Goal: Transaction & Acquisition: Book appointment/travel/reservation

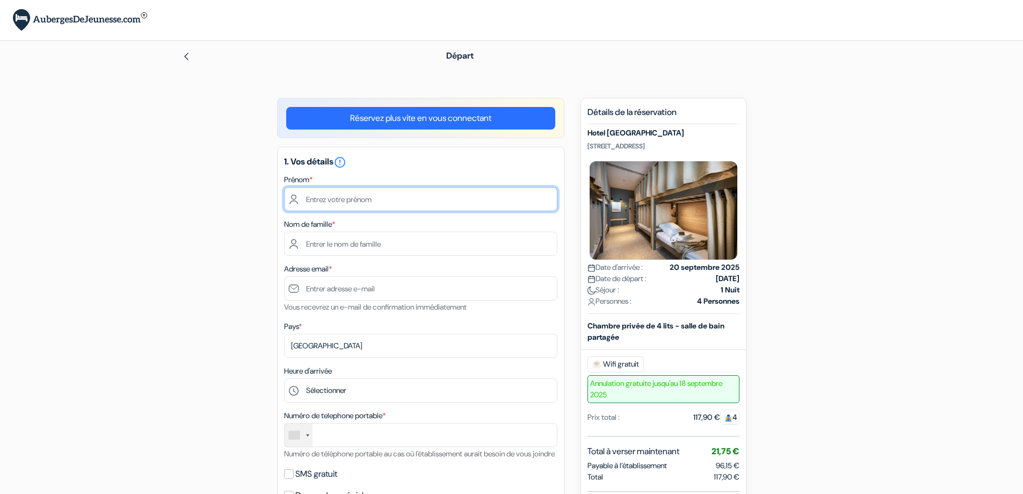
click at [326, 200] on input "text" at bounding box center [420, 199] width 273 height 24
type input "mickael"
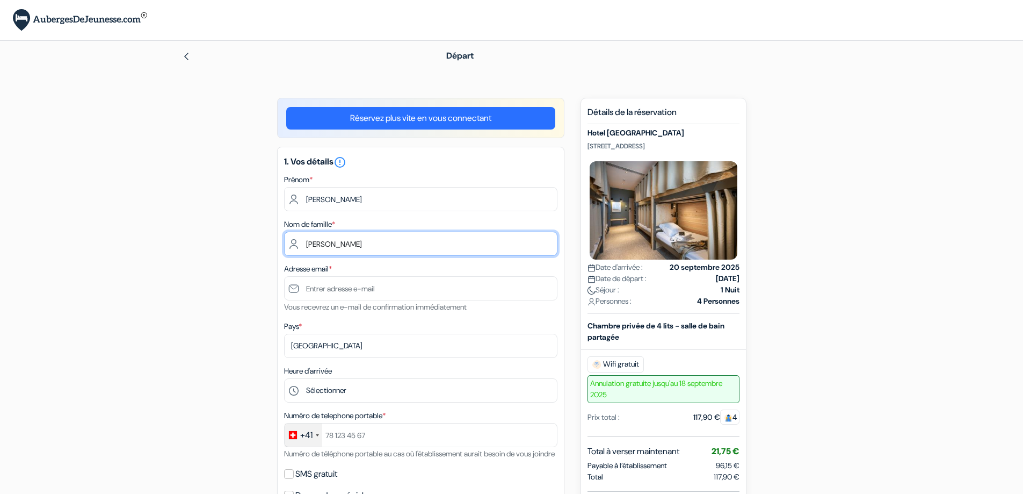
type input "girard"
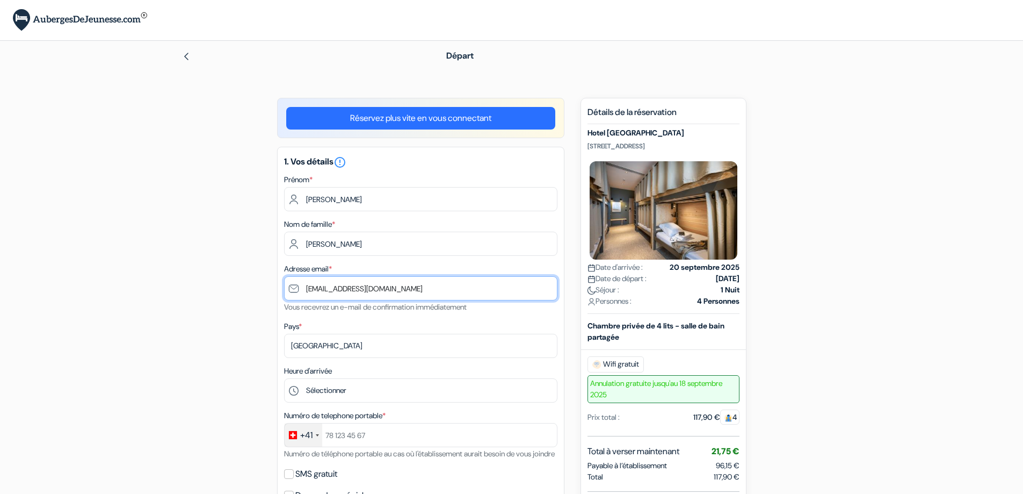
type input "[EMAIL_ADDRESS][DOMAIN_NAME]"
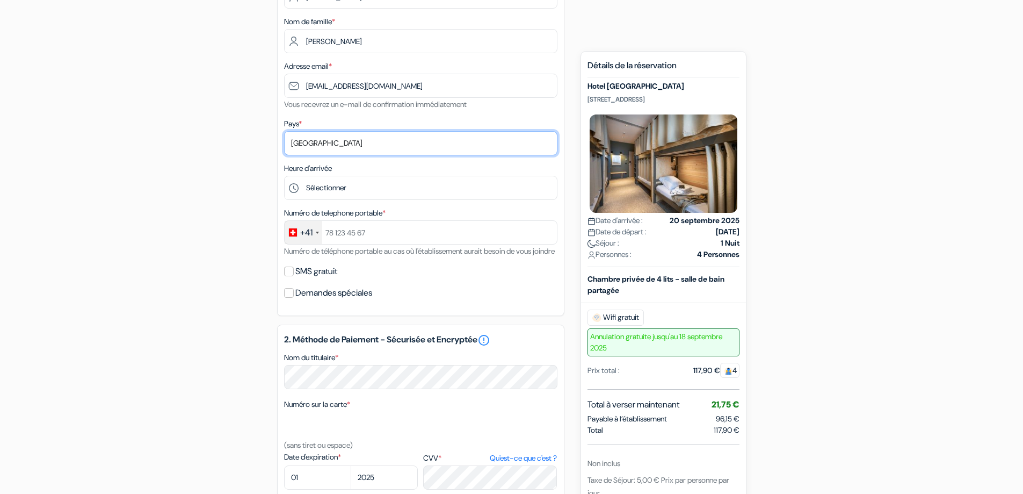
scroll to position [215, 0]
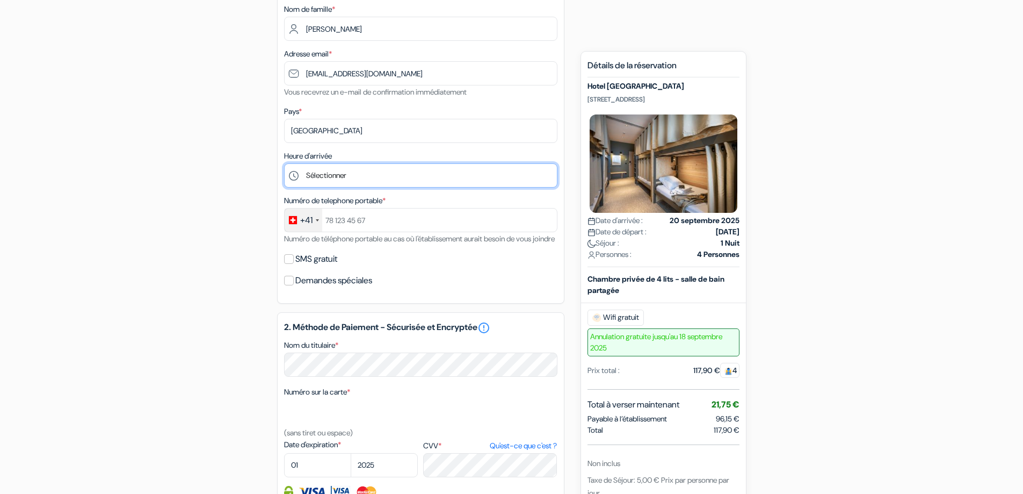
click at [320, 174] on select "Sélectionner 1:00 2:00 3:00 4:00 5:00 6:00 7:00 8:00 9:00 10:00 11:00 12:00 13:…" at bounding box center [420, 175] width 273 height 24
select select "16"
click at [284, 163] on select "Sélectionner 1:00 2:00 3:00 4:00 5:00 6:00 7:00 8:00 9:00 10:00 11:00 12:00 13:…" at bounding box center [420, 175] width 273 height 24
click at [247, 208] on div "add_box Hotel Le Bout du Parc Versailles 92-94 allée du Cordon Boisé, Versaille…" at bounding box center [511, 322] width 709 height 879
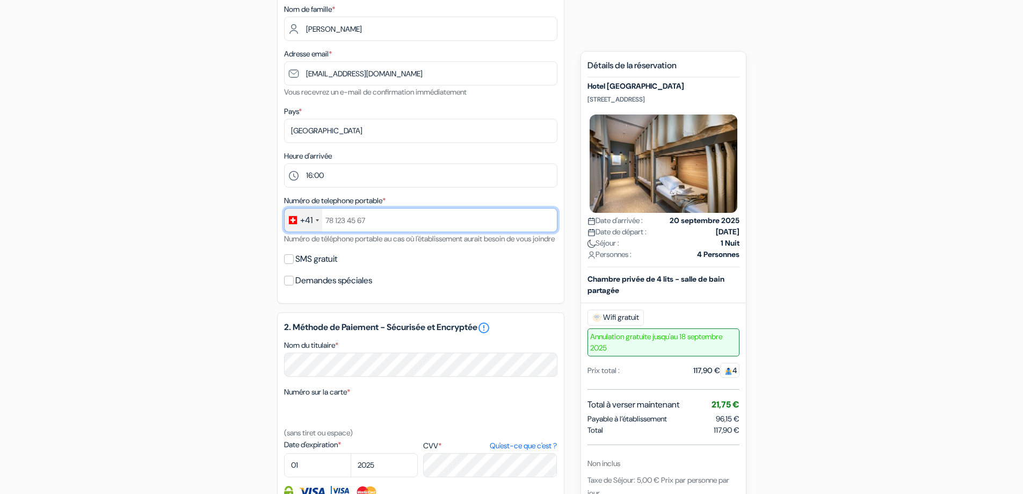
click at [336, 214] on input "text" at bounding box center [420, 220] width 273 height 24
type input "783101820"
click at [243, 223] on div "add_box Hotel Le Bout du Parc Versailles 92-94 allée du Cordon Boisé, Versaille…" at bounding box center [511, 322] width 709 height 879
click at [287, 264] on input "SMS gratuit" at bounding box center [289, 259] width 10 height 10
checkbox input "true"
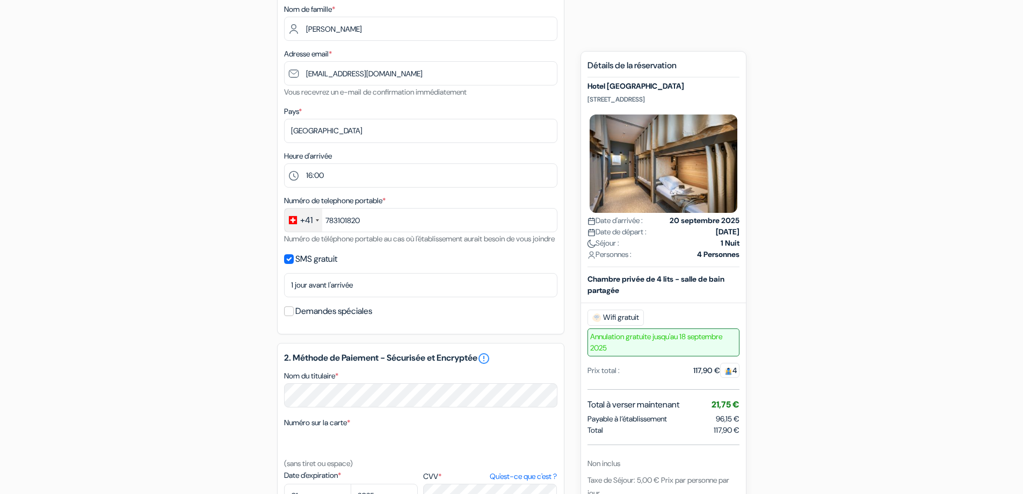
click at [208, 262] on div "add_box Hotel Le Bout du Parc Versailles 92-94 allée du Cordon Boisé, Versaille…" at bounding box center [511, 338] width 709 height 910
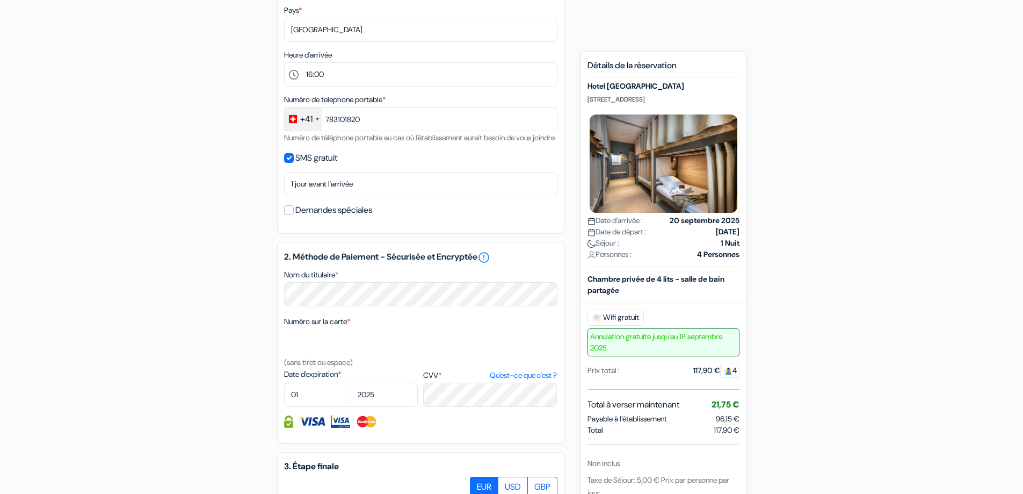
scroll to position [322, 0]
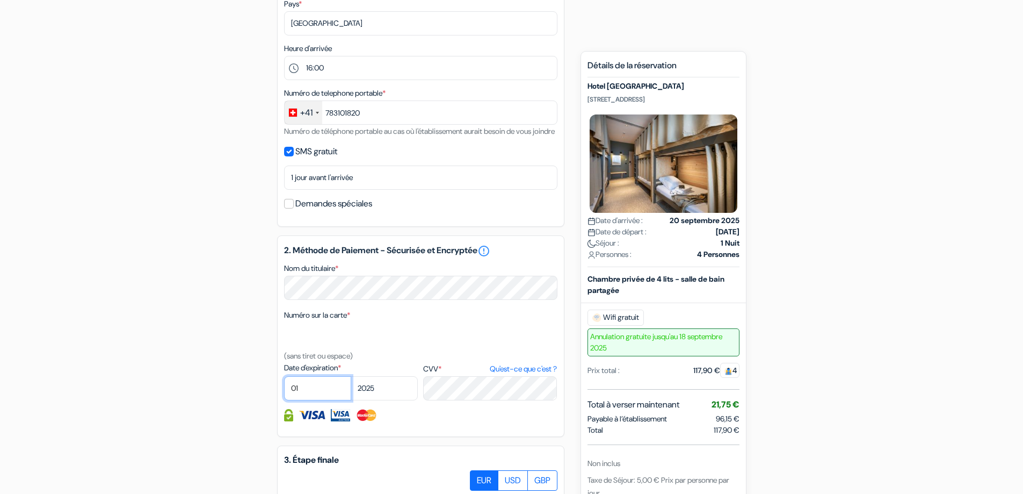
click at [313, 400] on select "01 02 03 04 05 06 07 08 09 10 11 12" at bounding box center [317, 388] width 67 height 24
select select "05"
click at [284, 389] on select "01 02 03 04 05 06 07 08 09 10 11 12" at bounding box center [317, 388] width 67 height 24
click at [391, 397] on select "2025 2026 2027 2028 2029 2030 2031 2032 2033 2034 2035 2036 2037 2038 2039 2040…" at bounding box center [384, 388] width 67 height 24
select select "2028"
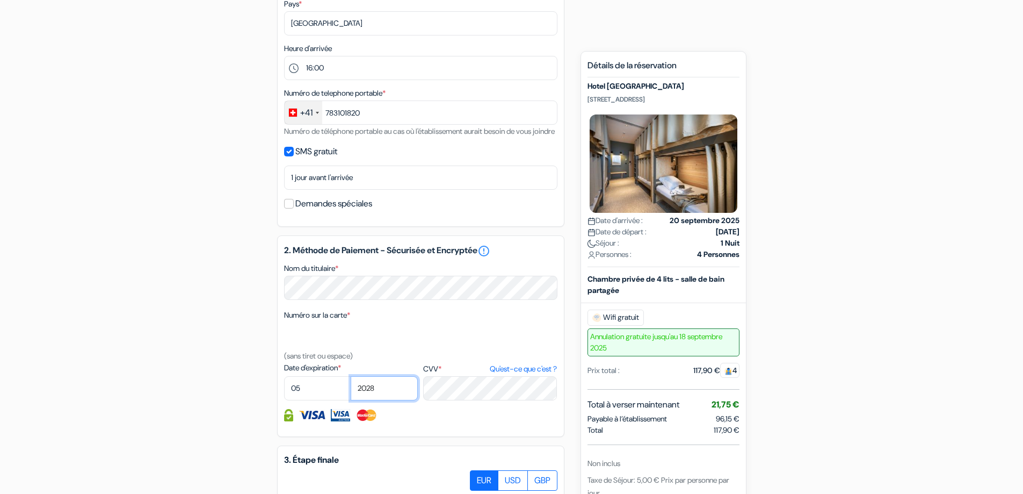
click at [351, 389] on select "2025 2026 2027 2028 2029 2030 2031 2032 2033 2034 2035 2036 2037 2038 2039 2040…" at bounding box center [384, 388] width 67 height 24
click at [245, 345] on div "add_box Hotel Le Bout du Parc Versailles 92-94 allée du Cordon Boisé, Versaille…" at bounding box center [511, 230] width 709 height 910
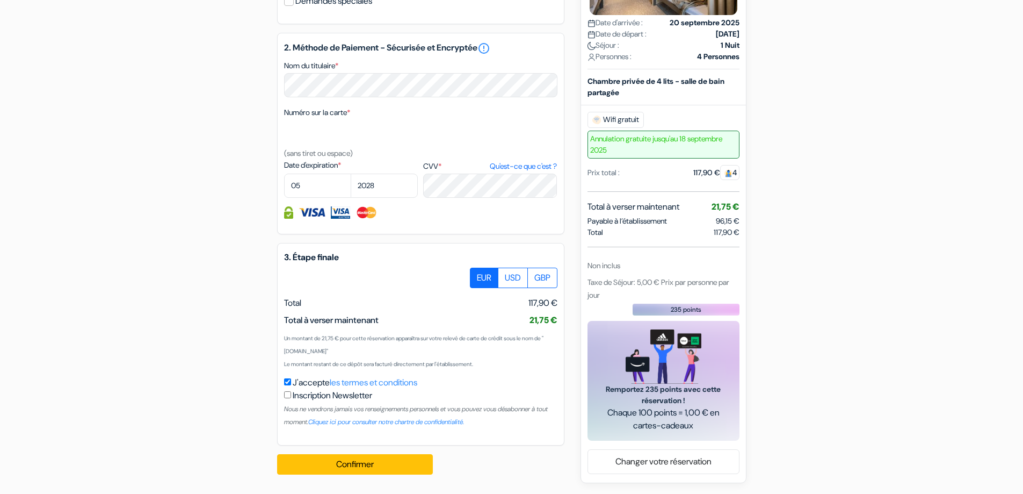
scroll to position [538, 0]
click at [344, 464] on button "Confirmer Loading..." at bounding box center [355, 464] width 156 height 20
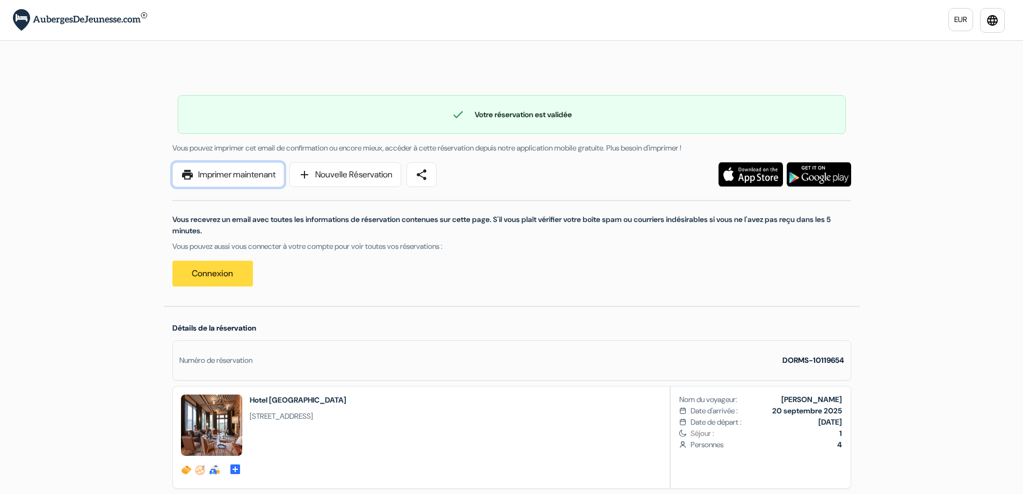
click at [220, 175] on link "print Imprimer maintenant" at bounding box center [228, 174] width 112 height 25
